Goal: Download file/media

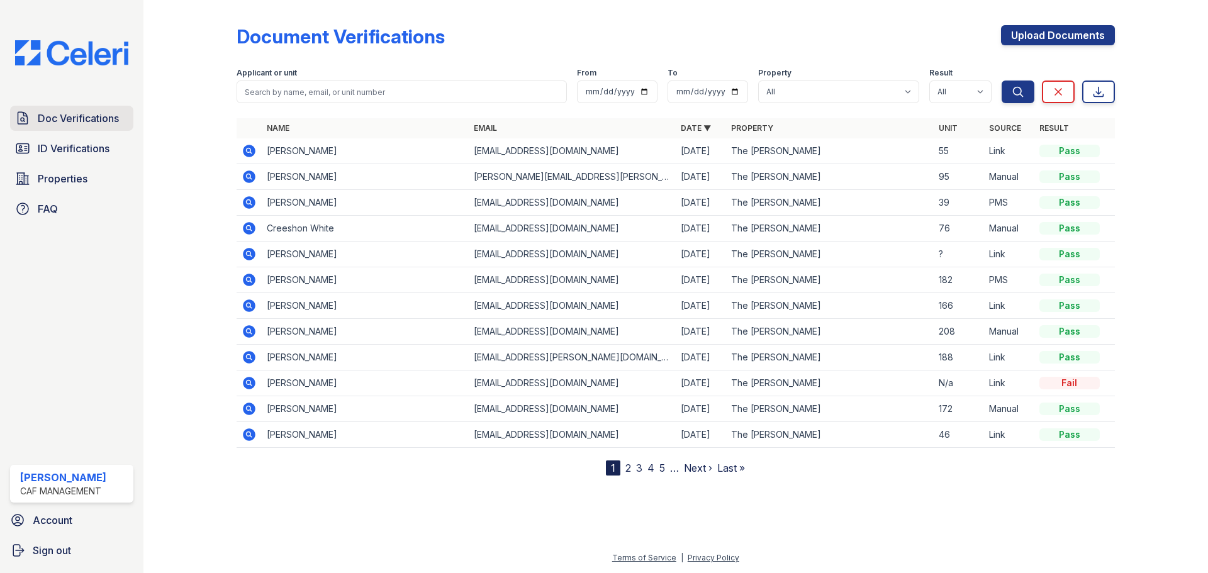
click at [116, 125] on span "Doc Verifications" at bounding box center [78, 118] width 81 height 15
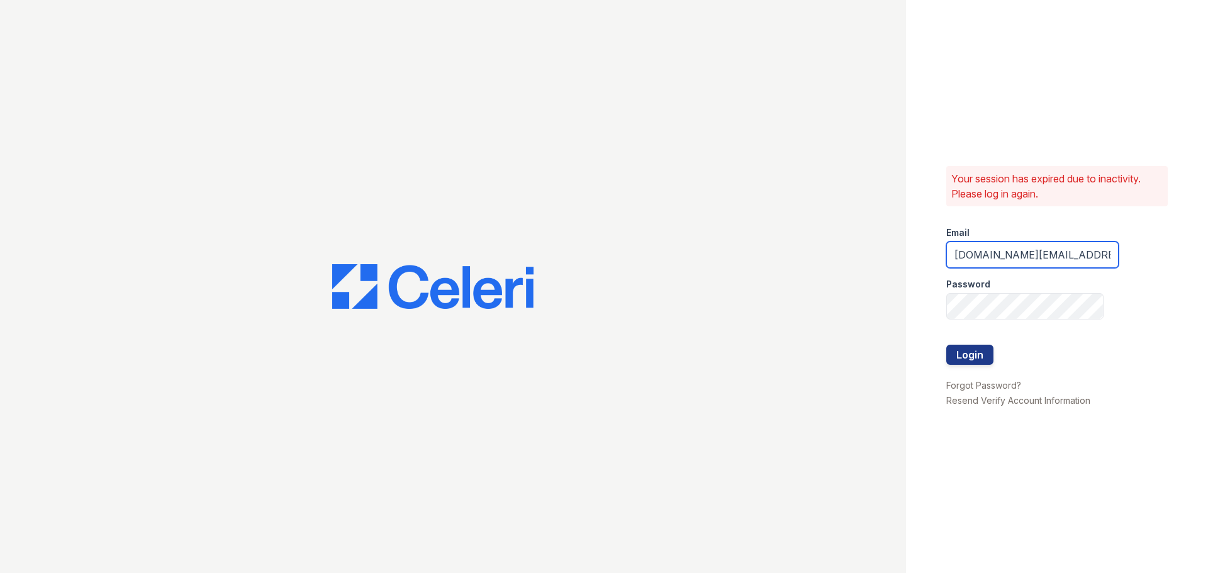
click at [1004, 258] on input "kimberly.pm@cafmanagement.com" at bounding box center [1032, 255] width 172 height 26
type input "kimberly.am@cafmanagement.com"
click at [946, 345] on button "Login" at bounding box center [969, 355] width 47 height 20
click at [975, 351] on button "Login" at bounding box center [969, 355] width 47 height 20
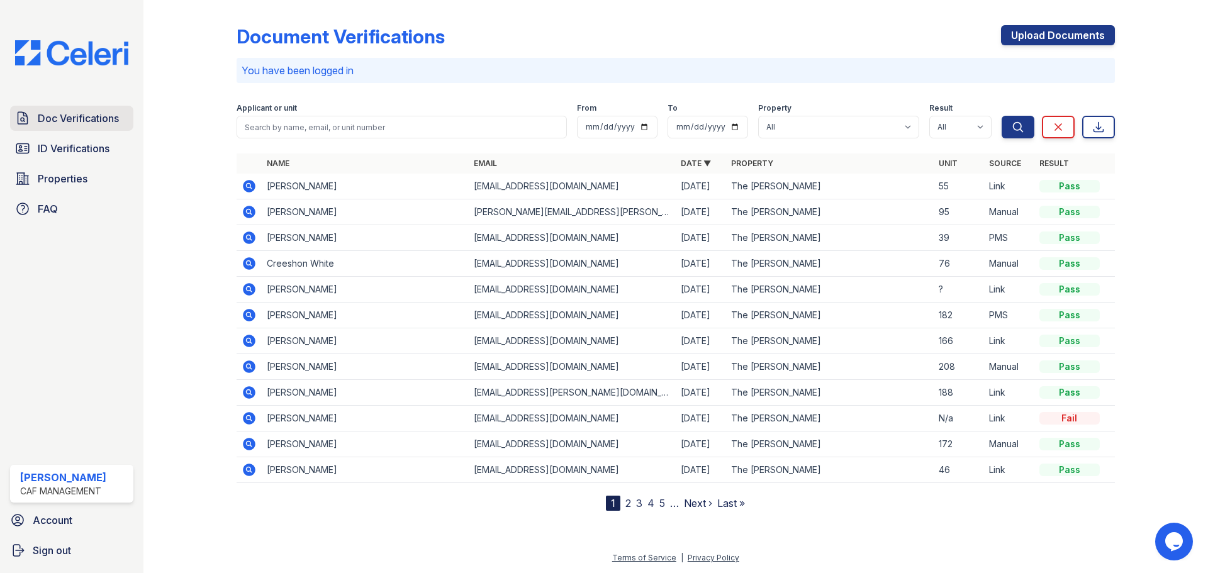
click at [54, 119] on span "Doc Verifications" at bounding box center [78, 118] width 81 height 15
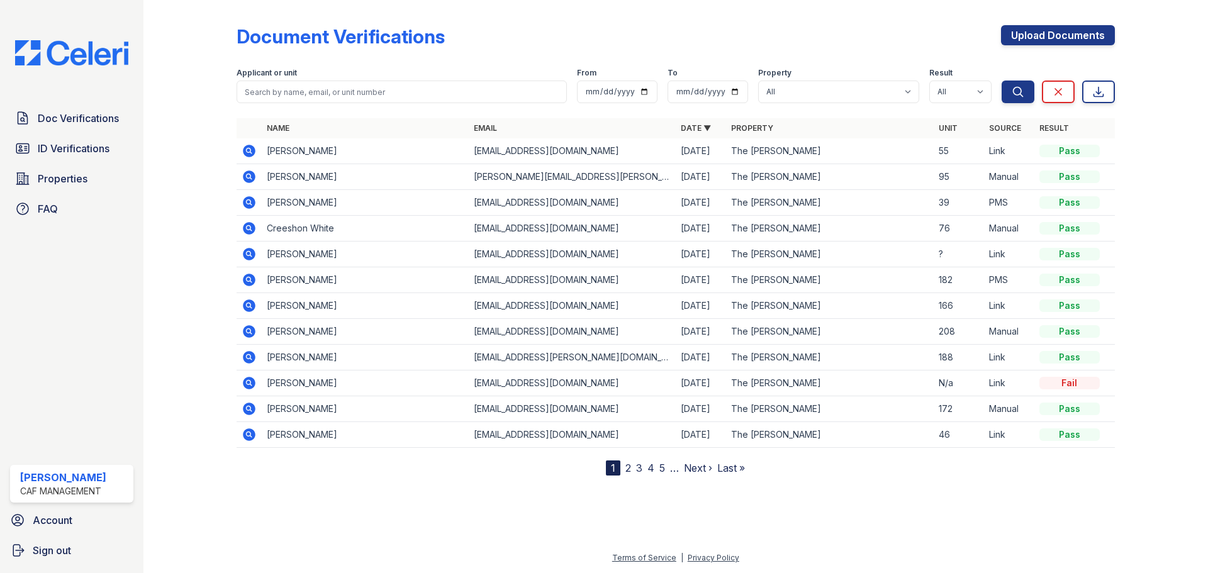
click at [243, 150] on icon at bounding box center [249, 151] width 13 height 13
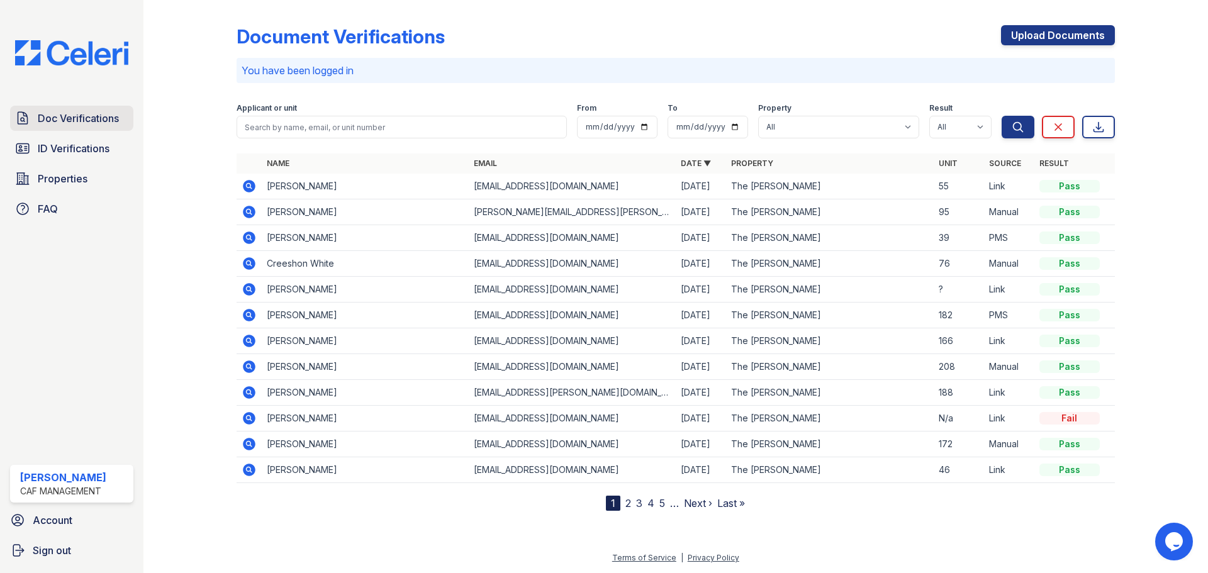
click at [70, 125] on span "Doc Verifications" at bounding box center [78, 118] width 81 height 15
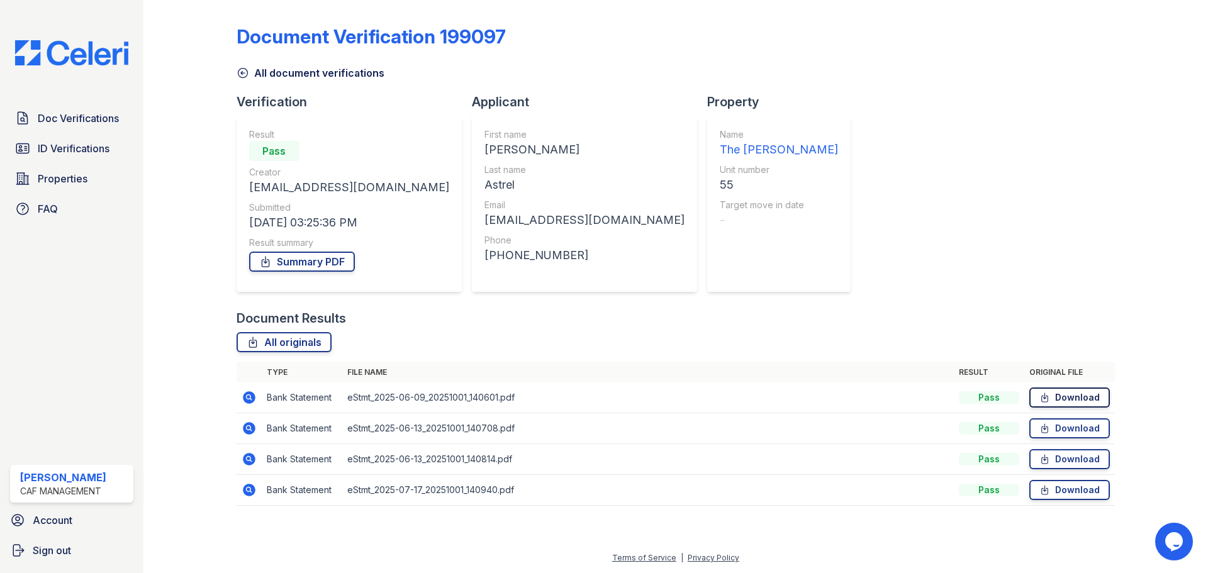
click at [1067, 399] on link "Download" at bounding box center [1069, 397] width 81 height 20
click at [1077, 432] on link "Download" at bounding box center [1069, 428] width 81 height 20
drag, startPoint x: 1076, startPoint y: 461, endPoint x: 1078, endPoint y: 468, distance: 7.4
click at [1076, 461] on link "Download" at bounding box center [1069, 459] width 81 height 20
click at [1072, 491] on link "Download" at bounding box center [1069, 490] width 81 height 20
